Goal: Transaction & Acquisition: Download file/media

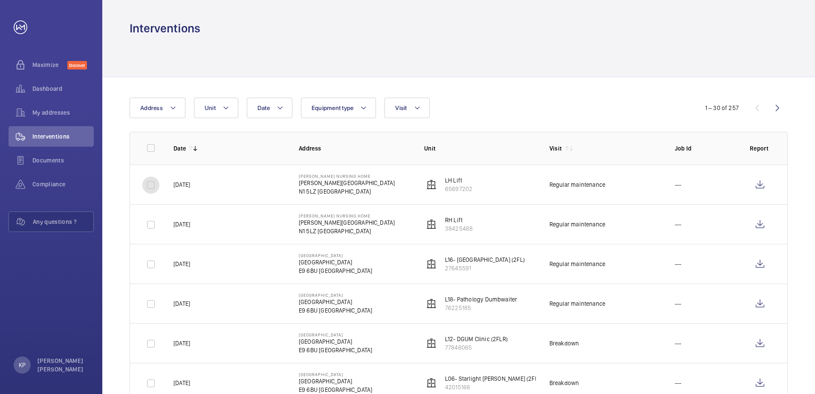
click at [154, 184] on input "checkbox" at bounding box center [150, 185] width 17 height 17
checkbox input "true"
click at [154, 223] on input "checkbox" at bounding box center [150, 224] width 17 height 17
checkbox input "true"
click at [150, 267] on input "checkbox" at bounding box center [150, 264] width 17 height 17
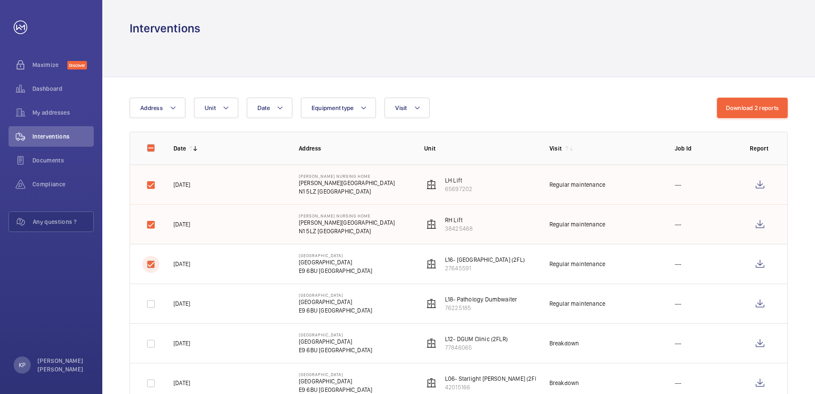
checkbox input "true"
click at [151, 303] on input "checkbox" at bounding box center [150, 304] width 17 height 17
checkbox input "true"
click at [748, 105] on button "Download 4 reports" at bounding box center [753, 108] width 72 height 20
drag, startPoint x: 407, startPoint y: 58, endPoint x: 362, endPoint y: 52, distance: 45.2
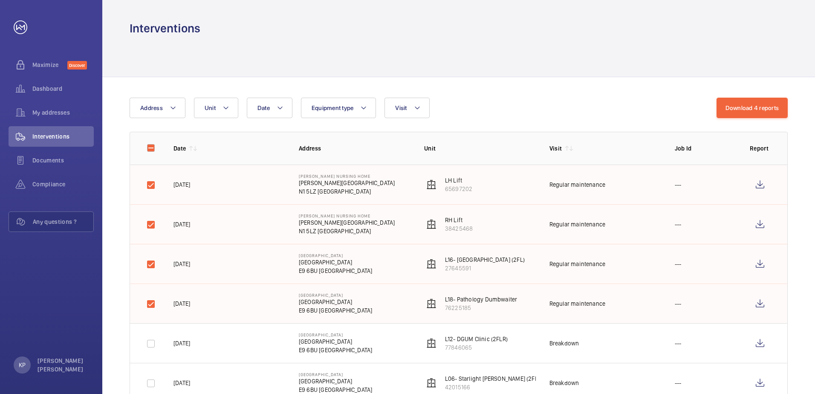
click at [407, 58] on div at bounding box center [459, 56] width 658 height 41
